Goal: Task Accomplishment & Management: Use online tool/utility

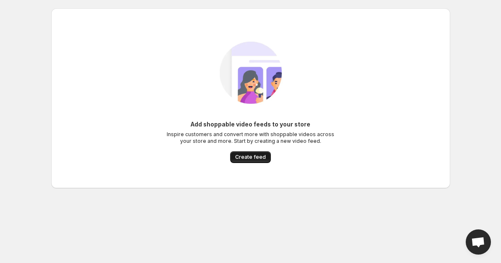
click at [252, 159] on span "Create feed" at bounding box center [250, 157] width 31 height 7
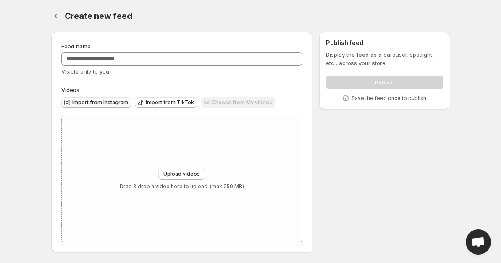
click at [120, 102] on span "Import from Instagram" at bounding box center [100, 102] width 56 height 7
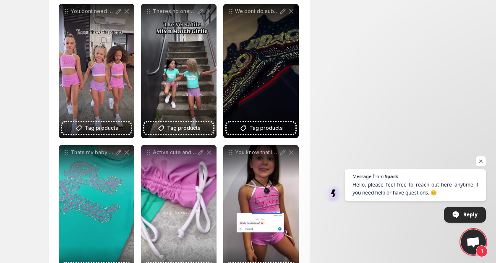
scroll to position [122, 0]
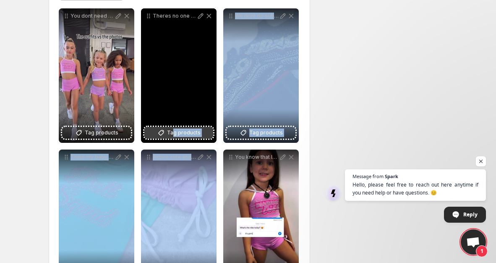
drag, startPoint x: 177, startPoint y: 210, endPoint x: 175, endPoint y: 134, distance: 75.2
click at [175, 134] on div "**********" at bounding box center [180, 216] width 242 height 417
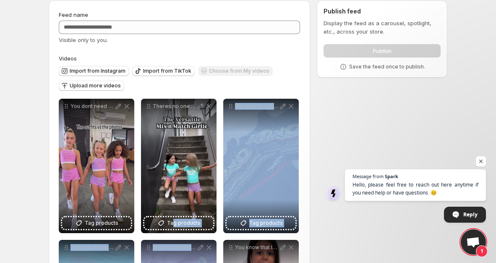
scroll to position [0, 0]
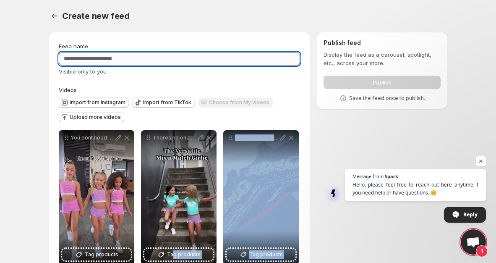
click at [122, 60] on input "Feed name" at bounding box center [180, 58] width 242 height 13
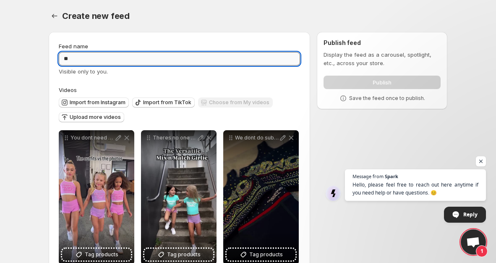
type input "*"
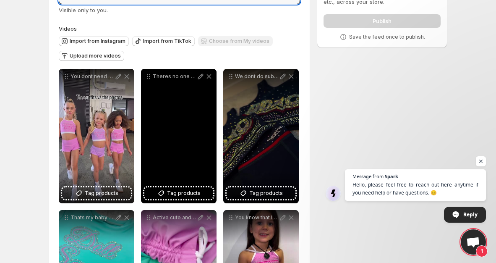
scroll to position [64, 0]
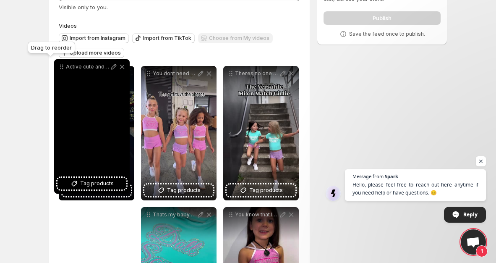
drag, startPoint x: 150, startPoint y: 215, endPoint x: 65, endPoint y: 72, distance: 166.5
click at [65, 71] on icon at bounding box center [62, 67] width 8 height 8
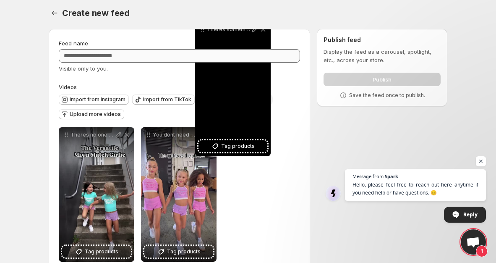
scroll to position [0, 0]
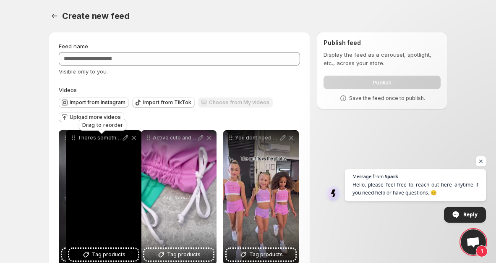
drag, startPoint x: 67, startPoint y: 133, endPoint x: 75, endPoint y: 138, distance: 9.7
click at [75, 138] on icon at bounding box center [73, 138] width 8 height 8
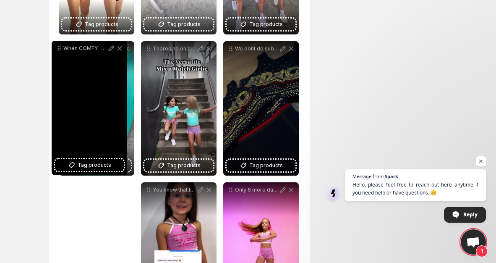
scroll to position [230, 0]
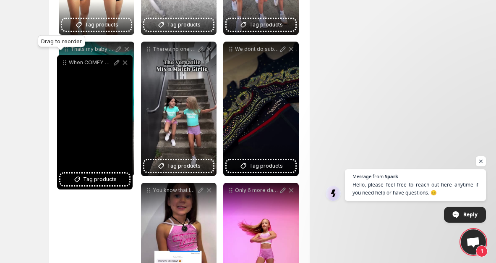
drag, startPoint x: 150, startPoint y: 148, endPoint x: 66, endPoint y: 61, distance: 121.2
click at [66, 61] on icon at bounding box center [64, 62] width 8 height 8
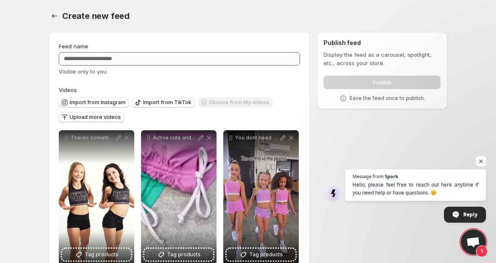
scroll to position [0, 0]
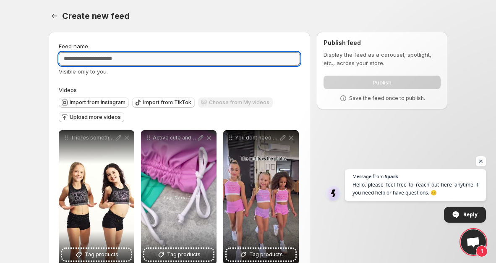
click at [95, 60] on input "Feed name" at bounding box center [180, 58] width 242 height 13
type input "**********"
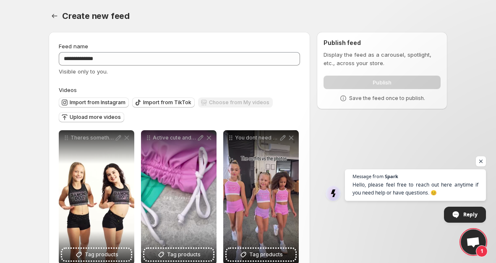
click at [345, 99] on icon at bounding box center [343, 98] width 8 height 8
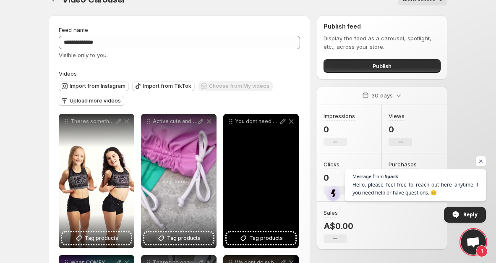
scroll to position [17, 0]
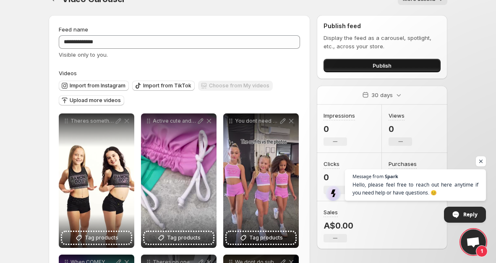
click at [377, 67] on span "Publish" at bounding box center [382, 65] width 19 height 8
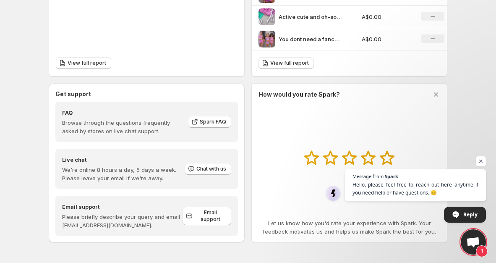
scroll to position [381, 0]
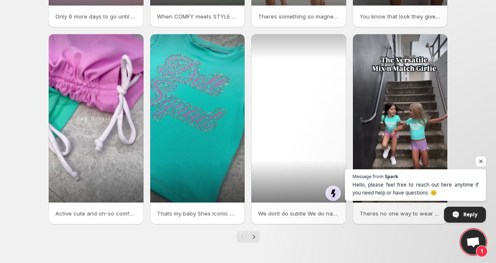
scroll to position [195, 0]
click at [301, 131] on div at bounding box center [299, 118] width 95 height 168
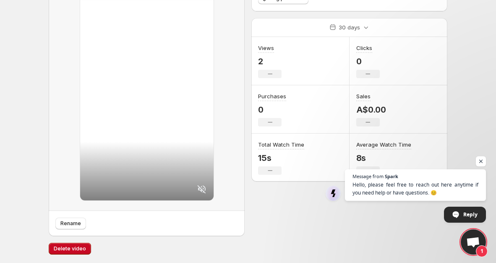
scroll to position [97, 0]
click at [76, 249] on span "Delete video" at bounding box center [70, 248] width 32 height 7
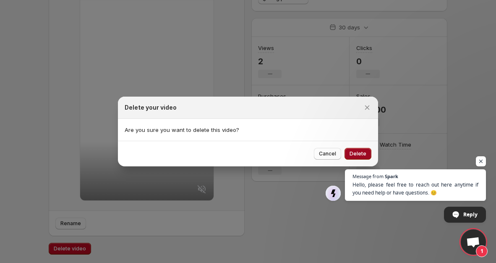
click at [358, 155] on span "Delete" at bounding box center [358, 153] width 17 height 7
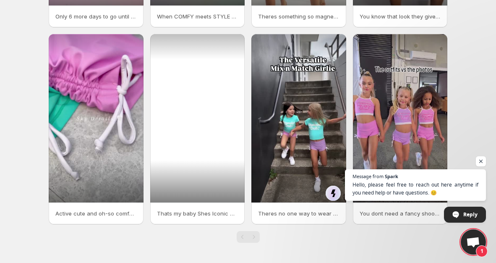
scroll to position [195, 0]
click at [212, 142] on div at bounding box center [197, 118] width 95 height 168
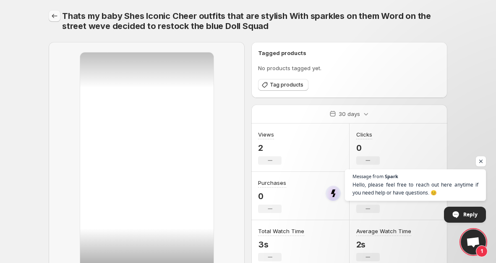
click at [54, 15] on icon "Settings" at bounding box center [54, 16] width 8 height 8
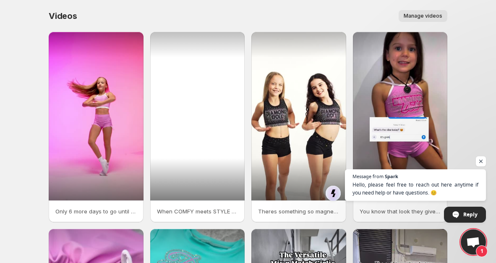
click at [217, 72] on div at bounding box center [197, 116] width 95 height 168
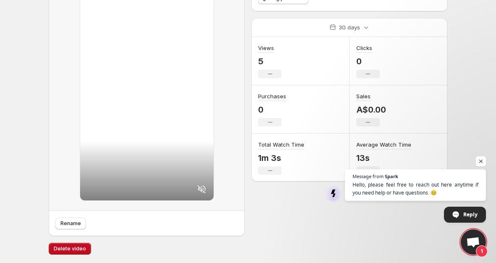
scroll to position [97, 0]
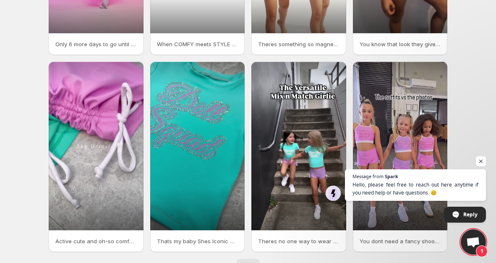
scroll to position [171, 0]
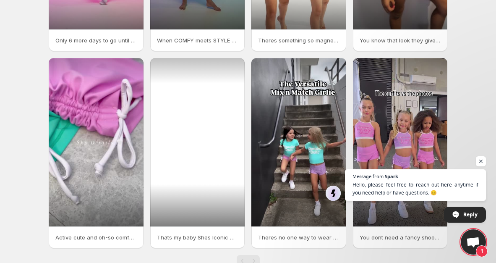
click at [216, 179] on div at bounding box center [197, 142] width 95 height 168
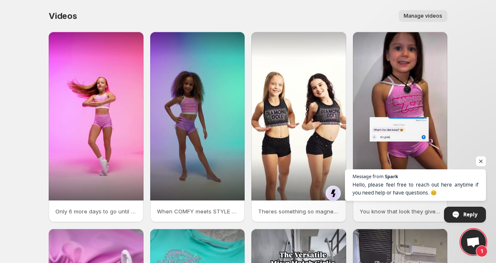
click at [415, 17] on span "Manage videos" at bounding box center [423, 16] width 39 height 7
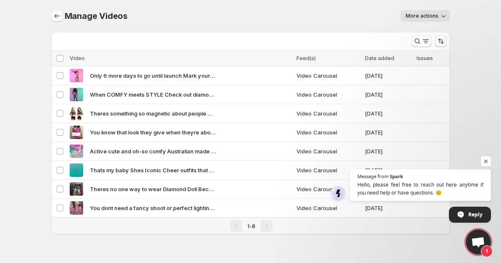
click at [56, 18] on icon "Manage Videos" at bounding box center [57, 16] width 8 height 8
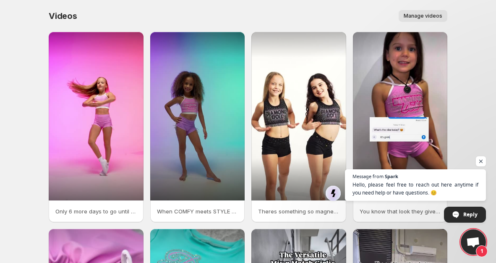
click at [426, 13] on span "Manage videos" at bounding box center [423, 16] width 39 height 7
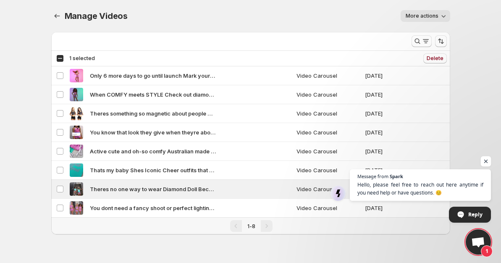
click at [486, 163] on span "Open chat" at bounding box center [486, 161] width 11 height 11
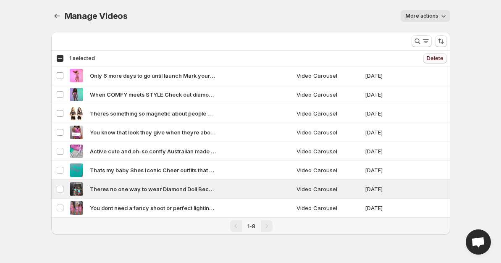
click at [436, 58] on span "Delete" at bounding box center [435, 58] width 17 height 7
